Goal: Transaction & Acquisition: Purchase product/service

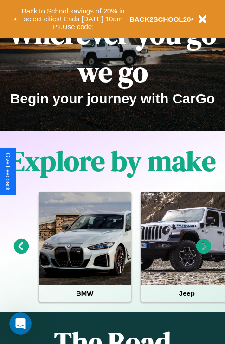
scroll to position [143, 0]
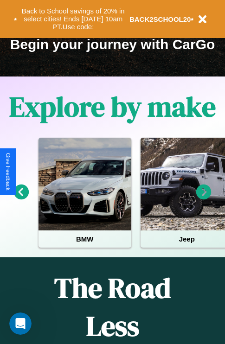
click at [21, 198] on icon at bounding box center [21, 192] width 15 height 15
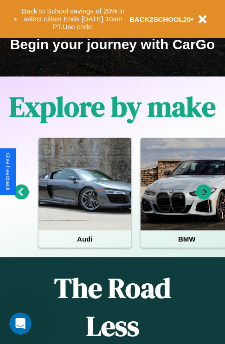
click at [204, 198] on icon at bounding box center [203, 192] width 15 height 15
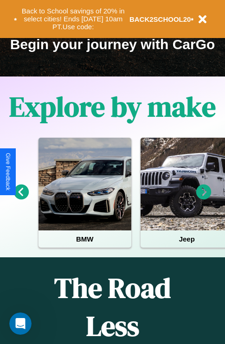
click at [204, 198] on icon at bounding box center [203, 192] width 15 height 15
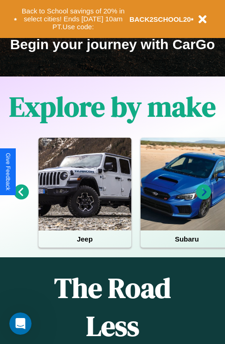
click at [204, 198] on icon at bounding box center [203, 192] width 15 height 15
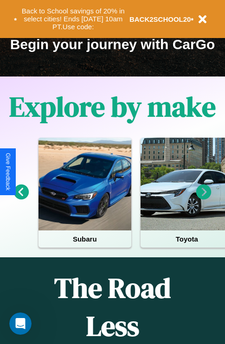
click at [21, 198] on icon at bounding box center [21, 192] width 15 height 15
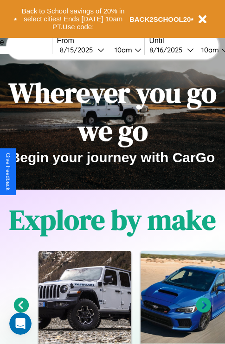
scroll to position [0, 0]
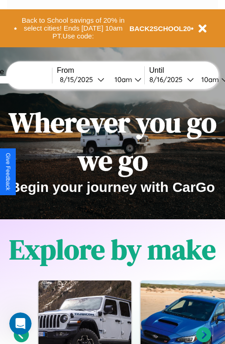
click at [31, 79] on input "text" at bounding box center [17, 79] width 70 height 7
type input "*********"
click at [93, 79] on div "8 / 15 / 2025" at bounding box center [79, 79] width 38 height 9
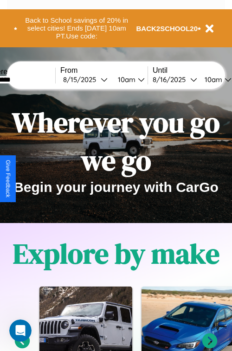
select select "*"
select select "****"
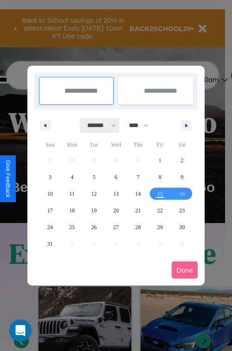
click at [97, 125] on select "******* ******** ***** ***** *** **** **** ****** ********* ******* ******** **…" at bounding box center [99, 125] width 39 height 15
select select "*"
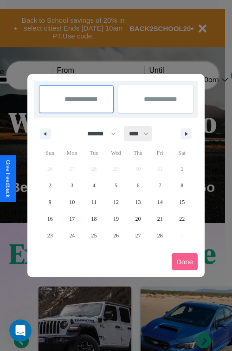
click at [143, 134] on select "**** **** **** **** **** **** **** **** **** **** **** **** **** **** **** ****…" at bounding box center [138, 133] width 28 height 15
select select "****"
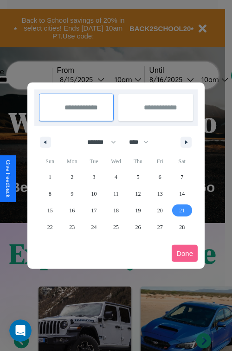
click at [182, 210] on span "21" at bounding box center [182, 210] width 6 height 17
type input "**********"
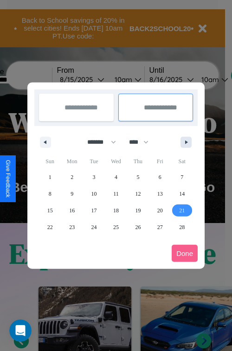
click at [186, 142] on icon "button" at bounding box center [187, 142] width 5 height 4
select select "*"
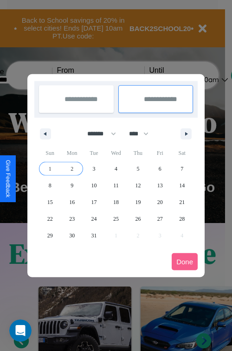
click at [72, 168] on span "2" at bounding box center [71, 168] width 3 height 17
type input "**********"
select select "*"
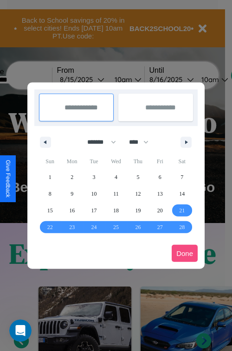
click at [185, 253] on button "Done" at bounding box center [185, 253] width 26 height 17
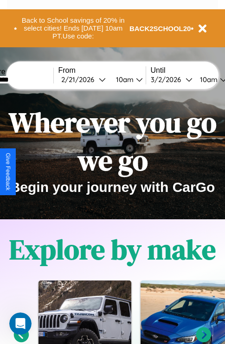
scroll to position [0, 33]
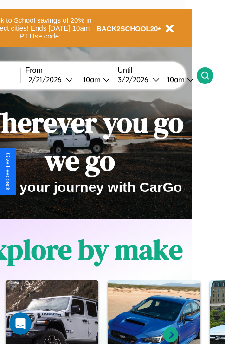
click at [210, 75] on icon at bounding box center [204, 75] width 9 height 9
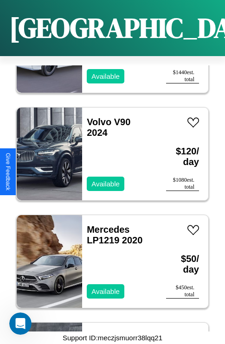
scroll to position [2079, 0]
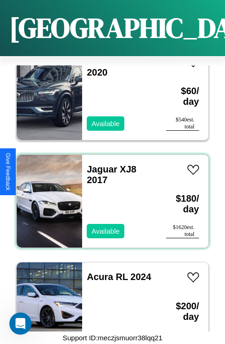
click at [109, 196] on div "Jaguar XJ8 2017 Available" at bounding box center [119, 201] width 75 height 93
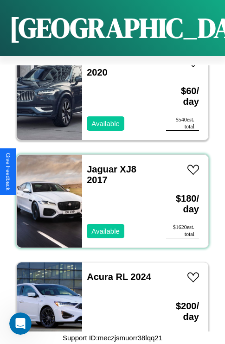
click at [109, 196] on div "Jaguar XJ8 2017 Available" at bounding box center [119, 201] width 75 height 93
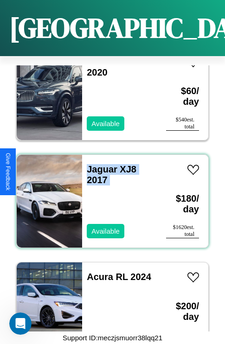
click at [109, 196] on div "Jaguar XJ8 2017 Available" at bounding box center [119, 201] width 75 height 93
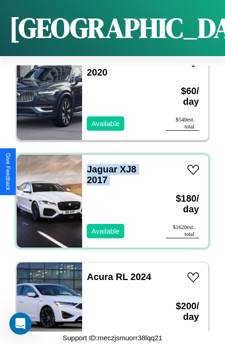
click at [109, 196] on div "Jaguar XJ8 2017 Available" at bounding box center [119, 201] width 75 height 93
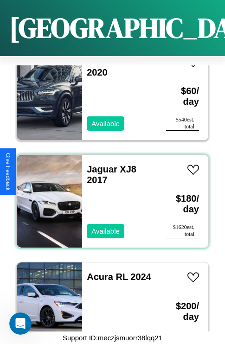
click at [109, 196] on div "Jaguar XJ8 2017 Available" at bounding box center [119, 201] width 75 height 93
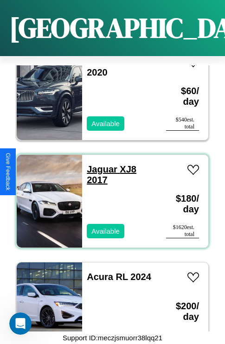
click at [99, 164] on link "Jaguar XJ8 2017" at bounding box center [112, 174] width 50 height 21
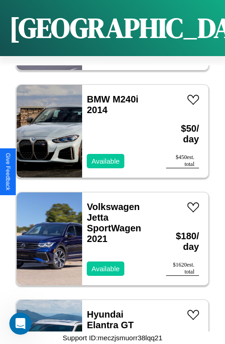
scroll to position [5629, 0]
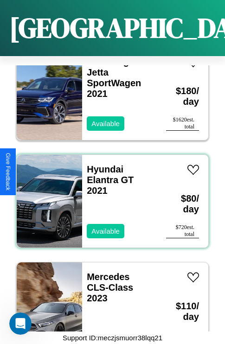
click at [109, 196] on div "Hyundai Elantra GT 2021 Available" at bounding box center [119, 201] width 75 height 93
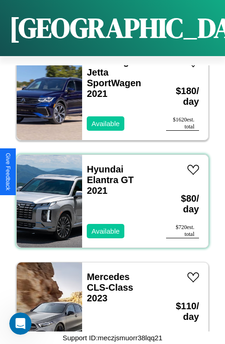
click at [109, 196] on div "Hyundai Elantra GT 2021 Available" at bounding box center [119, 201] width 75 height 93
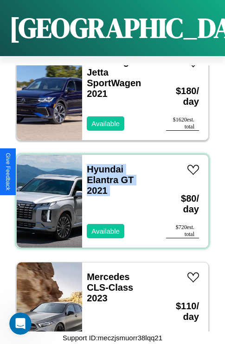
click at [109, 196] on div "Hyundai Elantra GT 2021 Available" at bounding box center [119, 201] width 75 height 93
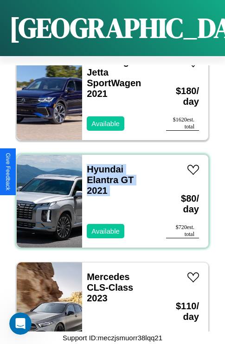
click at [109, 196] on div "Hyundai Elantra GT 2021 Available" at bounding box center [119, 201] width 75 height 93
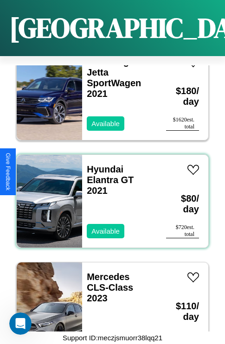
click at [109, 196] on div "Hyundai Elantra GT 2021 Available" at bounding box center [119, 201] width 75 height 93
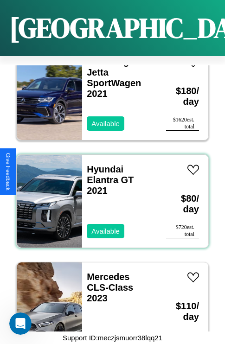
click at [109, 196] on div "Hyundai Elantra GT 2021 Available" at bounding box center [119, 201] width 75 height 93
click at [102, 164] on link "Hyundai Elantra GT 2021" at bounding box center [110, 180] width 47 height 32
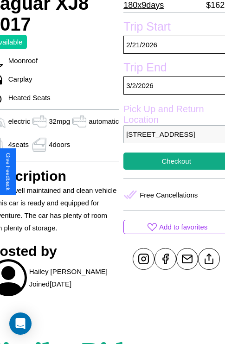
scroll to position [231, 45]
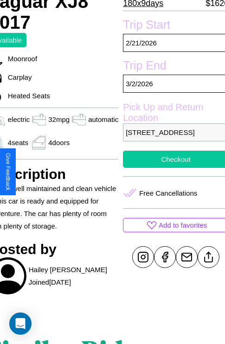
click at [172, 168] on button "Checkout" at bounding box center [176, 159] width 106 height 17
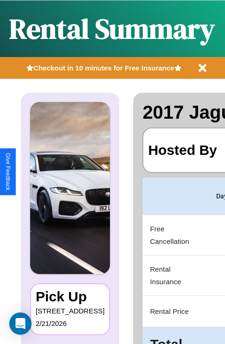
scroll to position [0, 175]
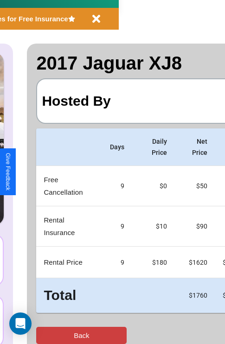
click at [45, 335] on button "Back" at bounding box center [81, 335] width 90 height 17
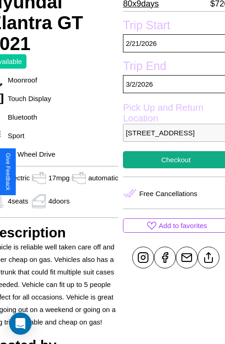
scroll to position [214, 45]
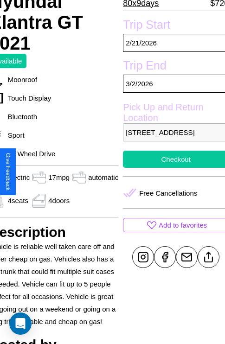
click at [172, 168] on button "Checkout" at bounding box center [176, 159] width 106 height 17
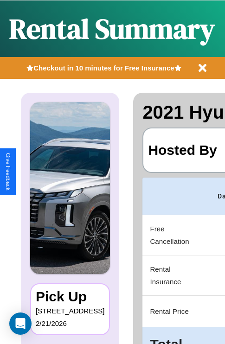
scroll to position [0, 175]
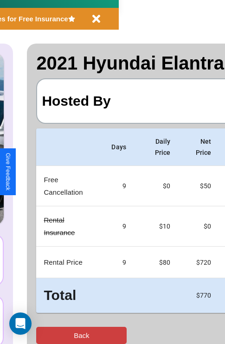
click at [45, 335] on button "Back" at bounding box center [81, 335] width 90 height 17
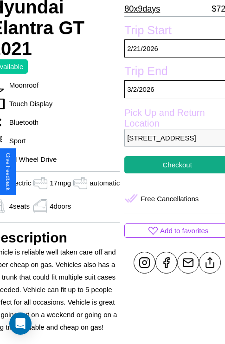
scroll to position [214, 45]
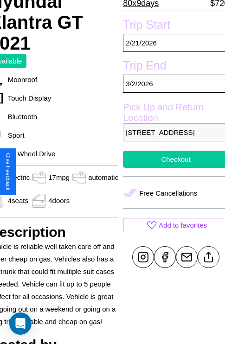
click at [172, 168] on button "Checkout" at bounding box center [176, 159] width 106 height 17
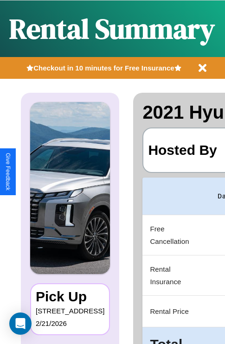
scroll to position [0, 175]
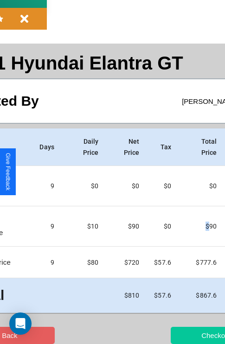
click at [179, 335] on button "Checkout" at bounding box center [216, 335] width 90 height 17
